Goal: Find specific page/section: Find specific page/section

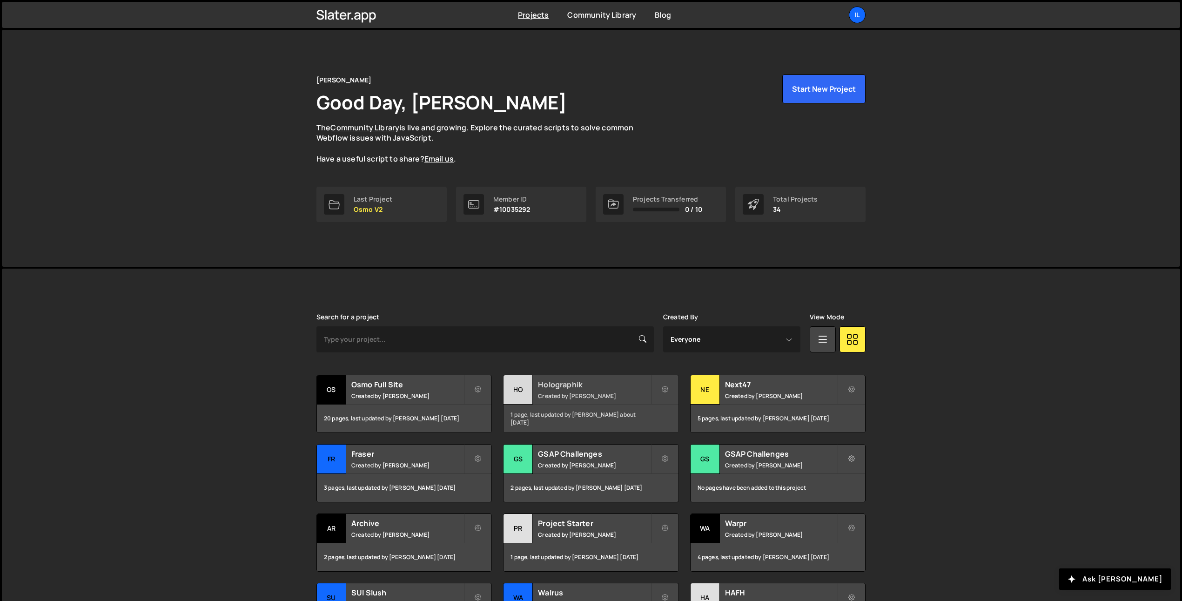
click at [582, 392] on small "Created by Ilja van Eck" at bounding box center [594, 396] width 112 height 8
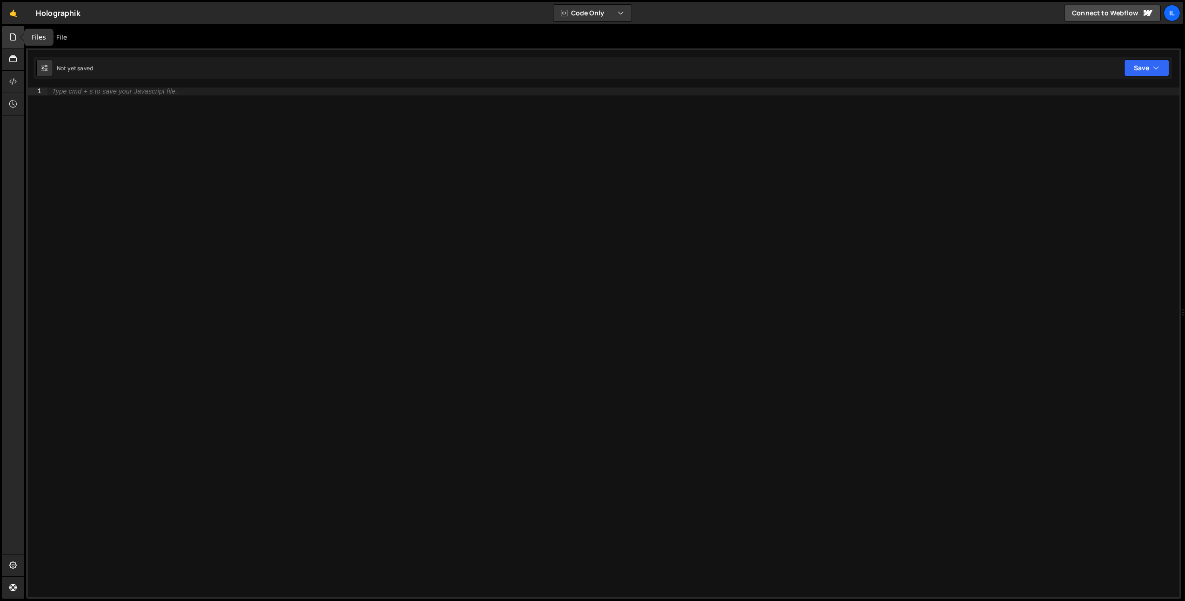
click at [5, 38] on div at bounding box center [13, 37] width 23 height 22
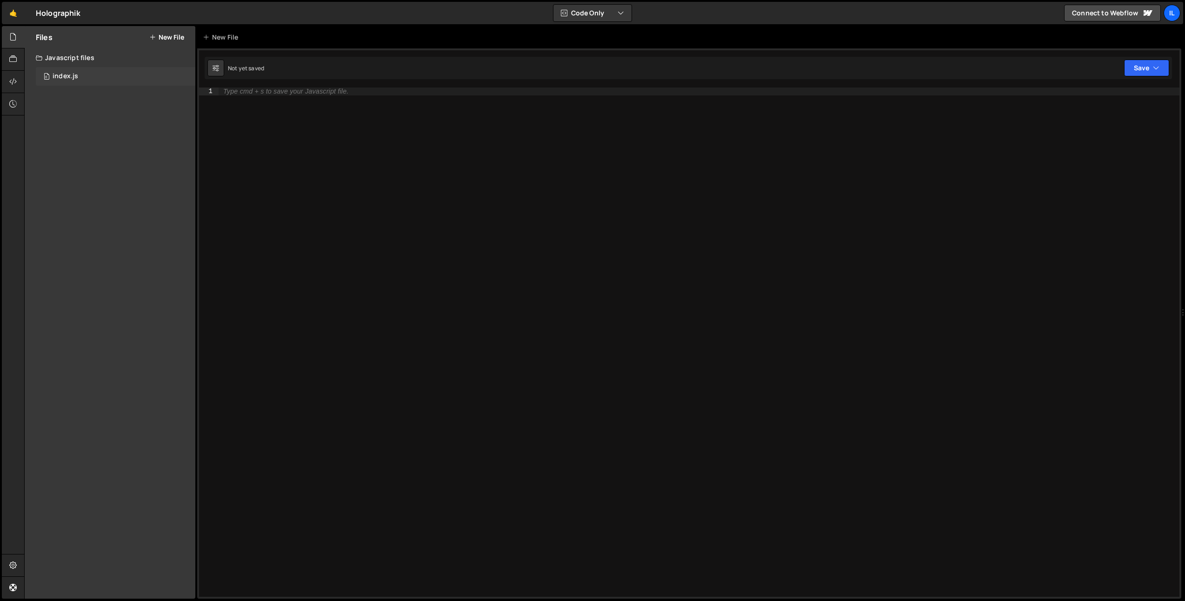
click at [80, 85] on div "0 index.js 0" at bounding box center [116, 76] width 160 height 19
